Goal: Check status

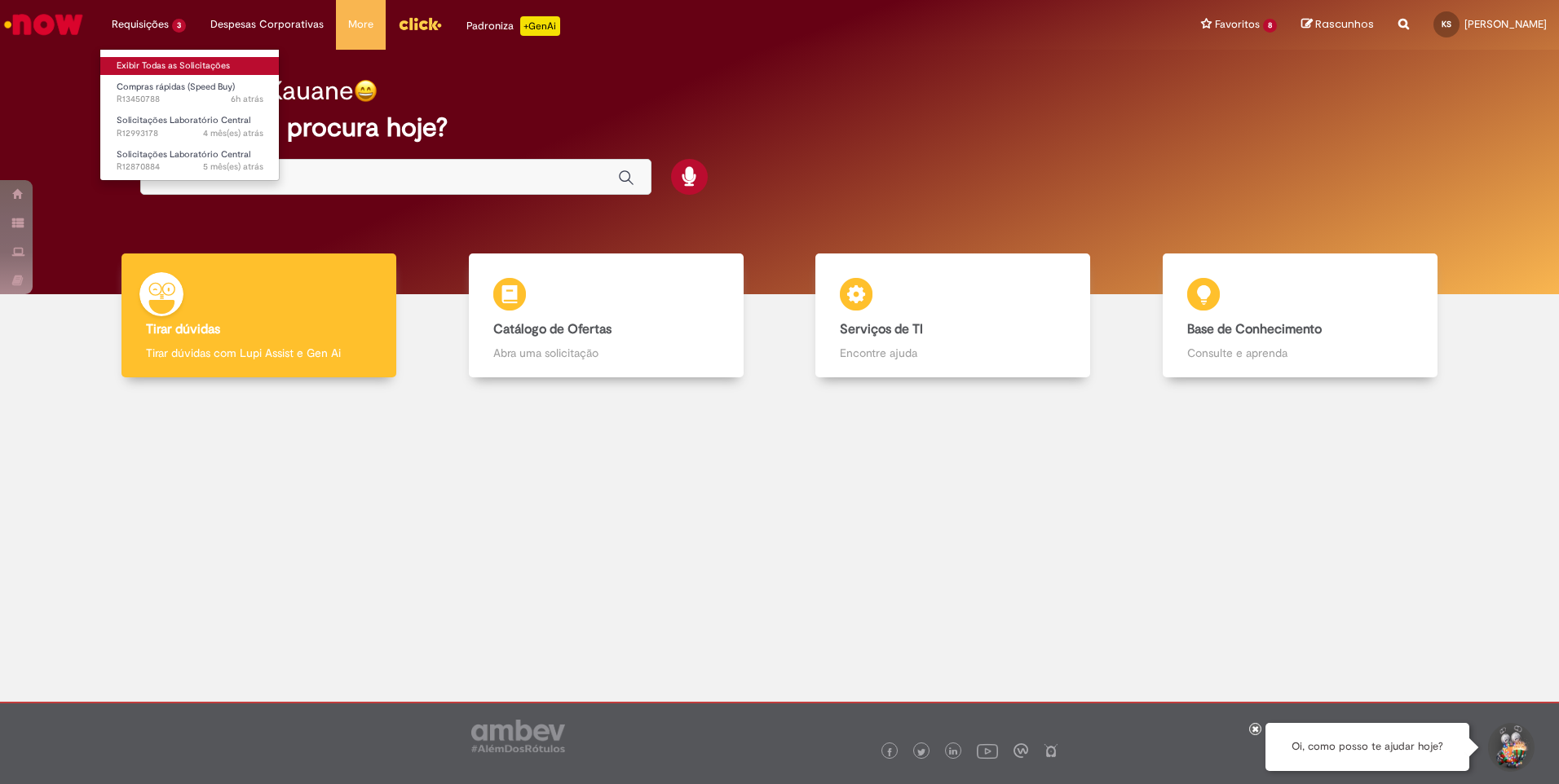
click at [182, 62] on link "Exibir Todas as Solicitações" at bounding box center [189, 66] width 179 height 18
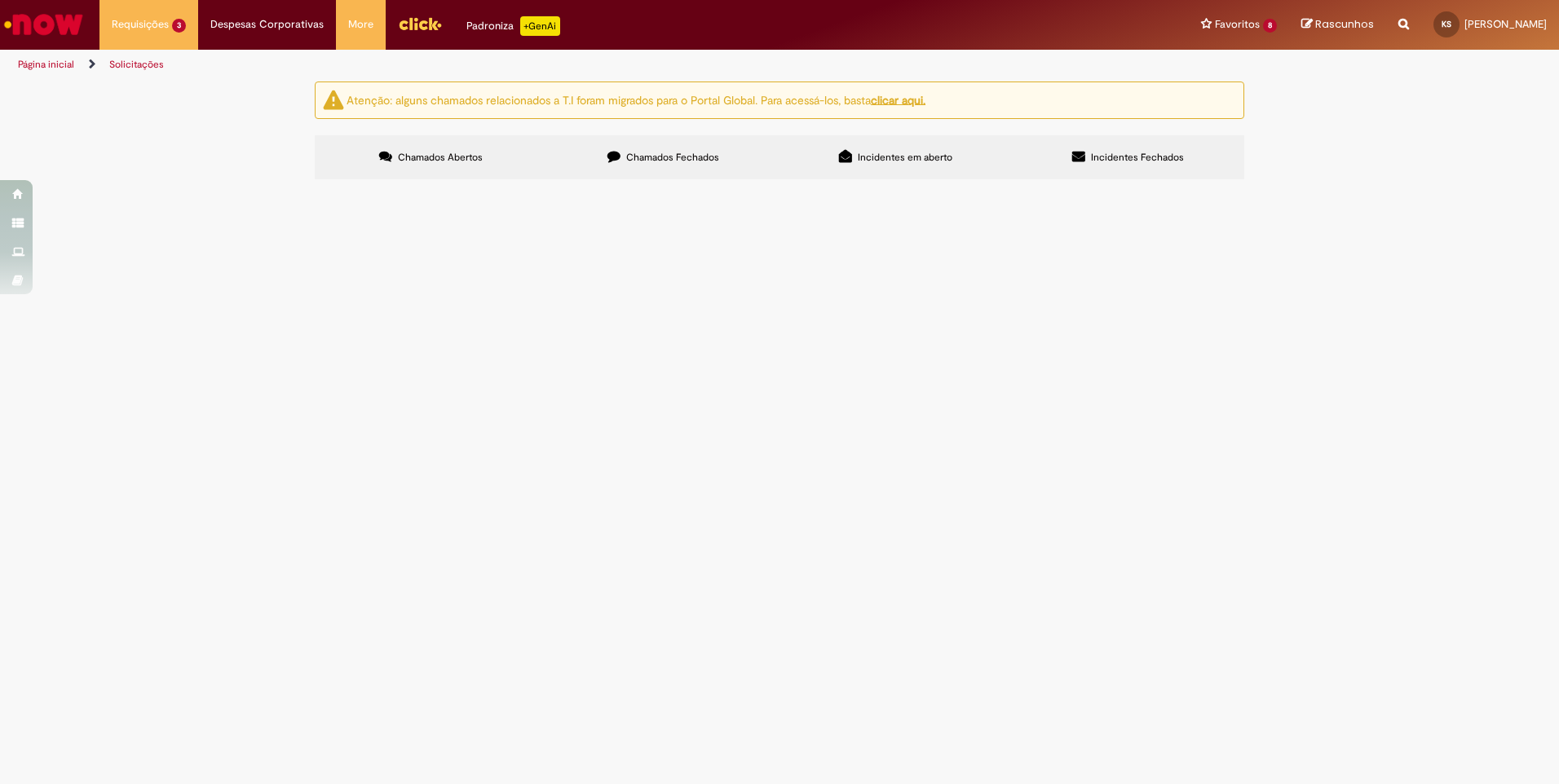
click at [0, 0] on span "Compras rápidas (Speed Buy)" at bounding box center [0, 0] width 0 height 0
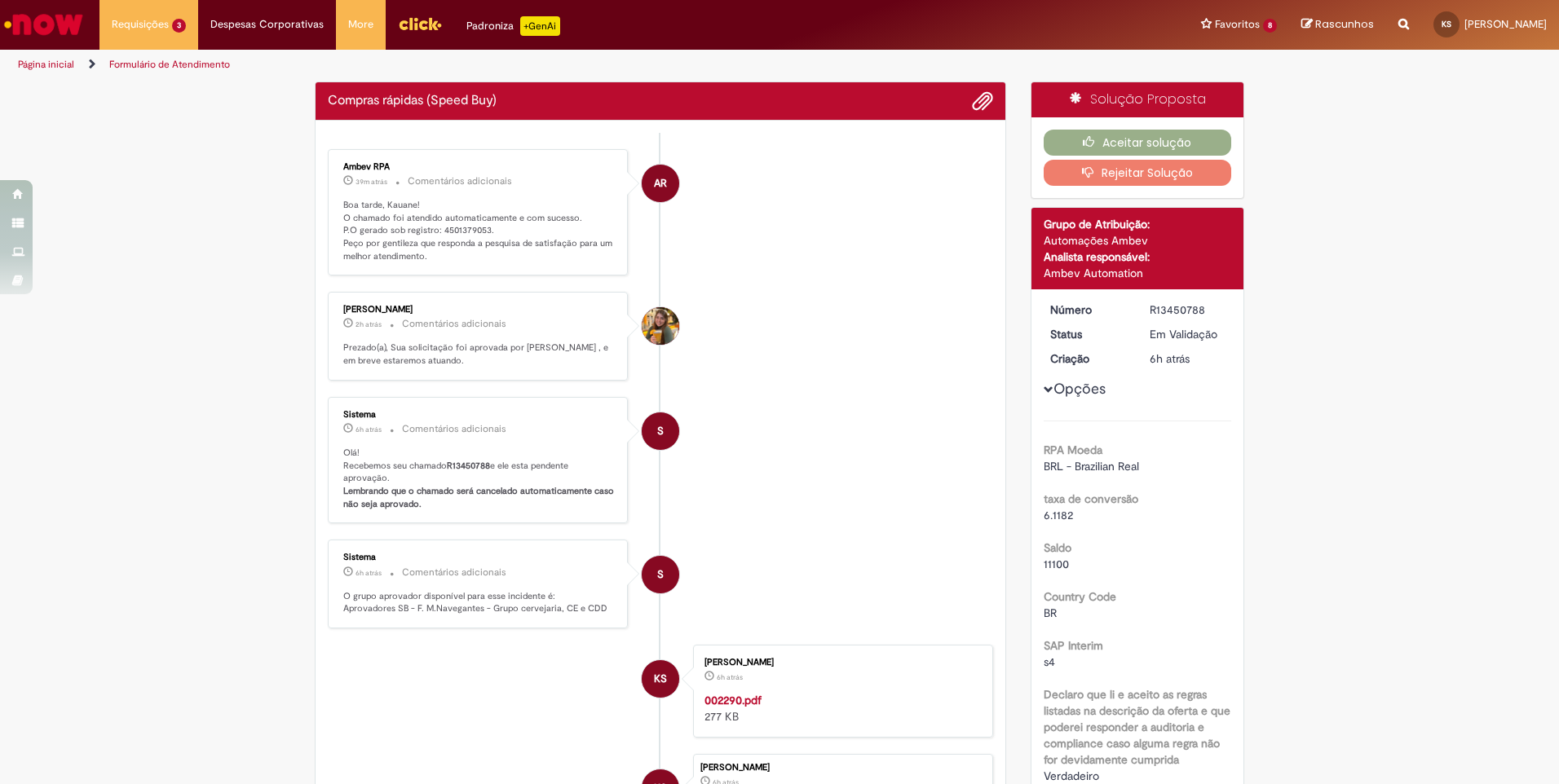
click at [479, 231] on ul "AR Ambev RPA 39m atrás 39 minutos atrás Comentários adicionais Boa tarde, Kauan…" at bounding box center [660, 515] width 666 height 764
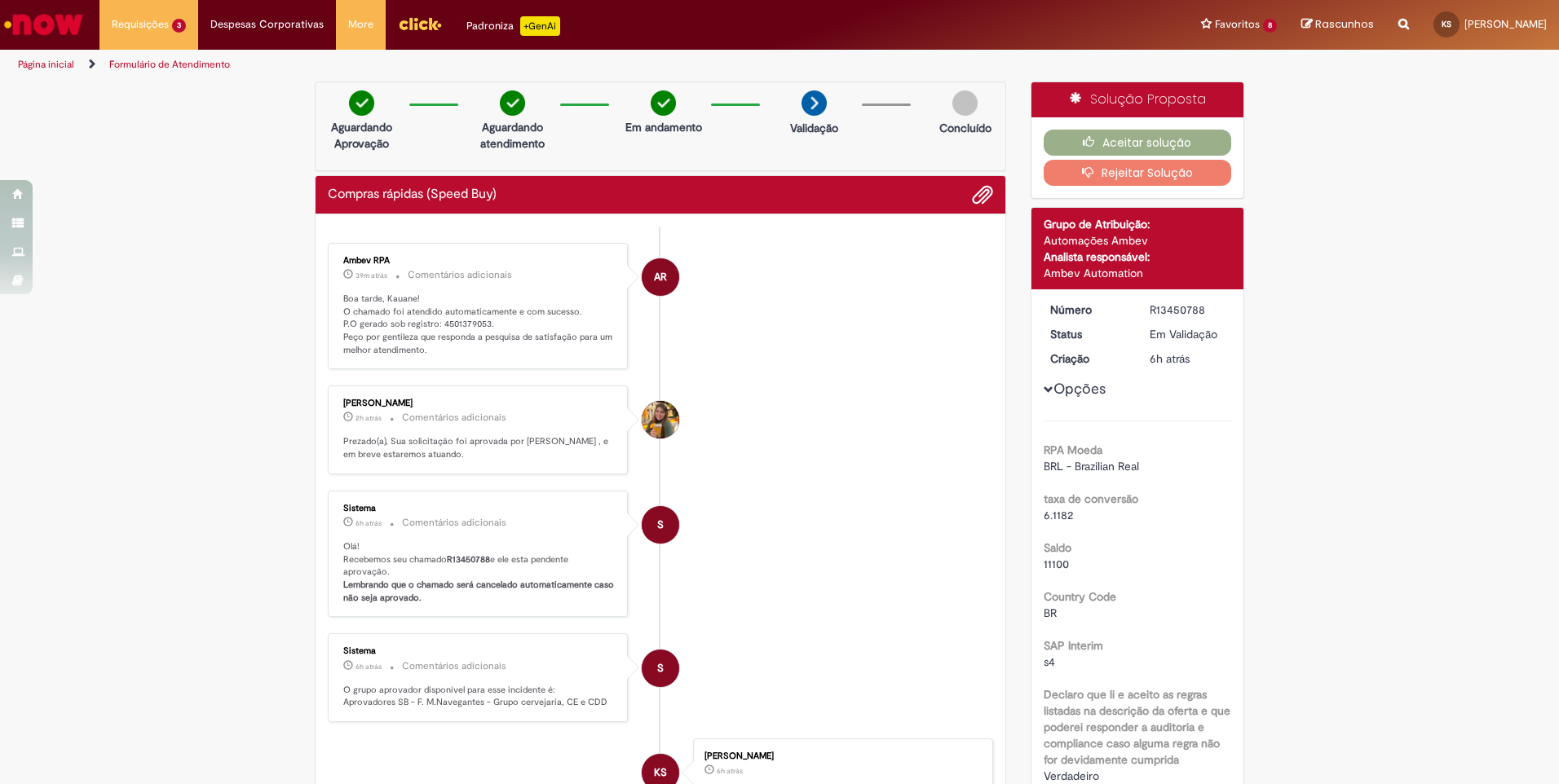
click at [479, 231] on ul "AR Ambev RPA 39m atrás 39 minutos atrás Comentários adicionais Boa tarde, Kauan…" at bounding box center [660, 609] width 666 height 764
drag, startPoint x: 479, startPoint y: 231, endPoint x: 437, endPoint y: 321, distance: 99.3
click at [436, 321] on p "Boa tarde, Kauane! O chamado foi atendido automaticamente e com sucesso. P.O ge…" at bounding box center [478, 325] width 272 height 65
drag, startPoint x: 439, startPoint y: 322, endPoint x: 482, endPoint y: 319, distance: 43.1
click at [482, 319] on p "Boa tarde, Kauane! O chamado foi atendido automaticamente e com sucesso. P.O ge…" at bounding box center [478, 325] width 272 height 65
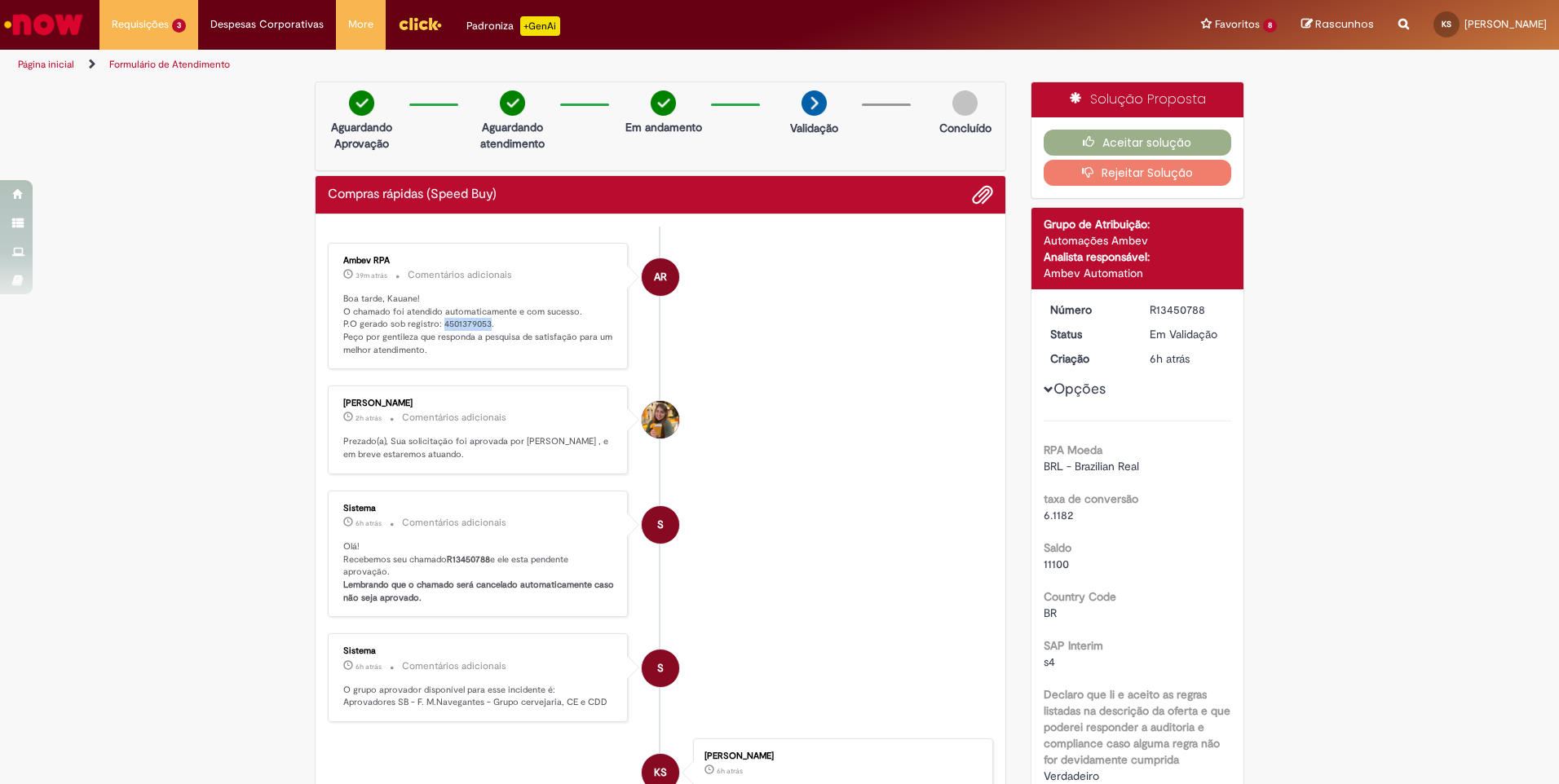
copy p "4501379053"
